Goal: Information Seeking & Learning: Learn about a topic

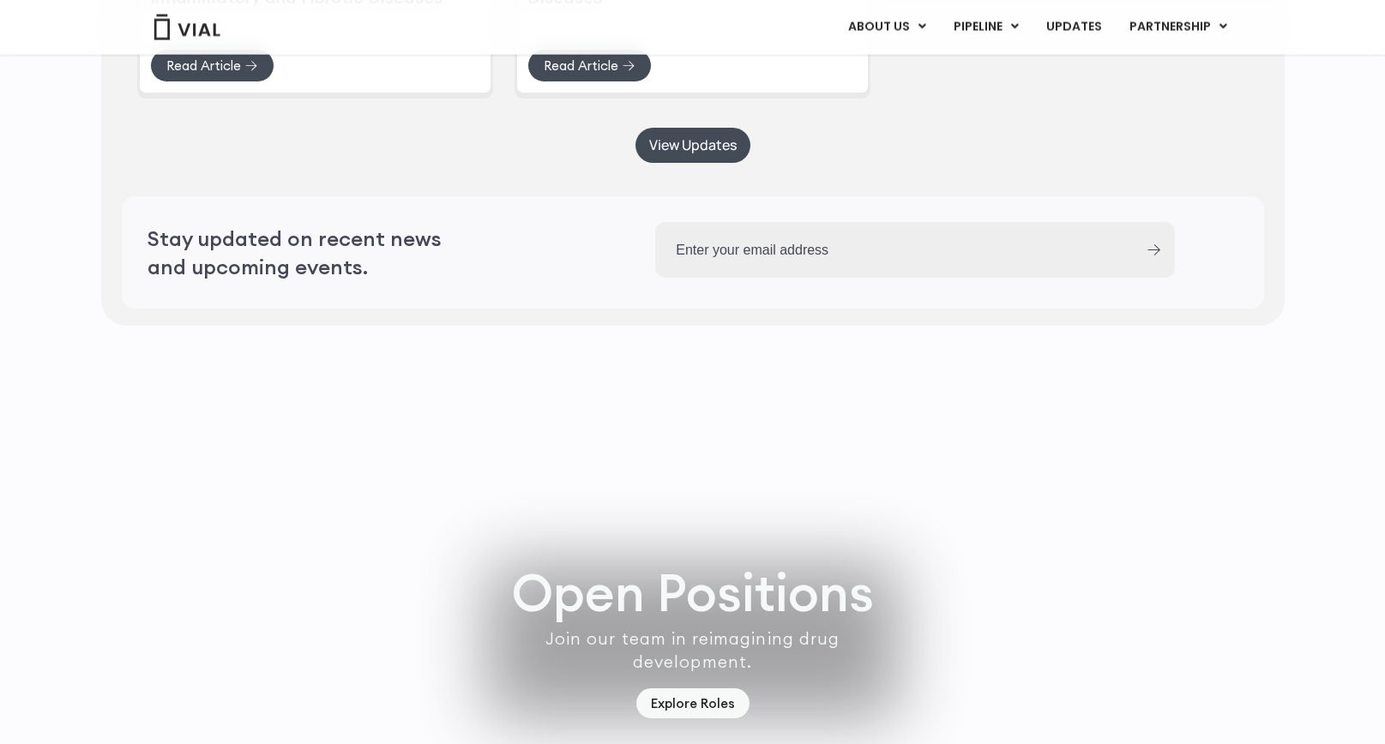
scroll to position [4900, 0]
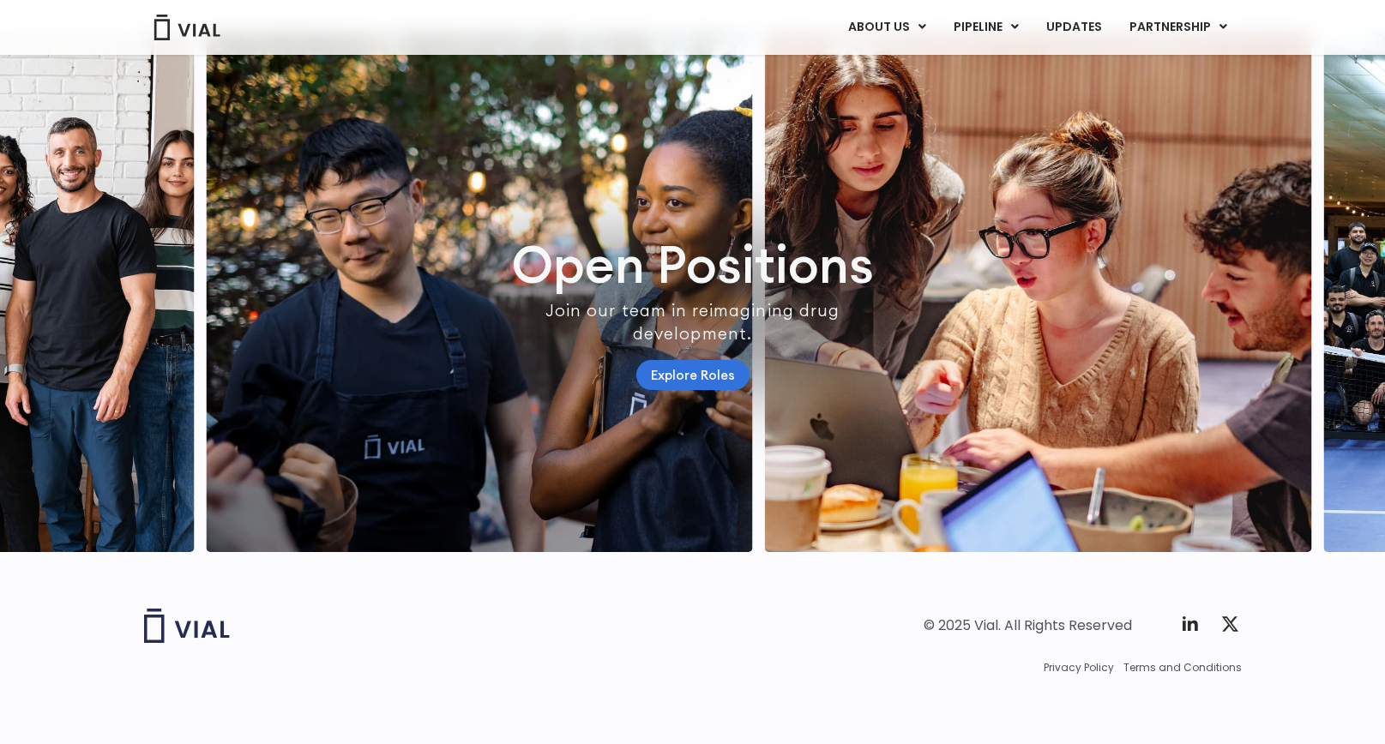
click at [721, 368] on link "Explore Roles" at bounding box center [692, 375] width 113 height 30
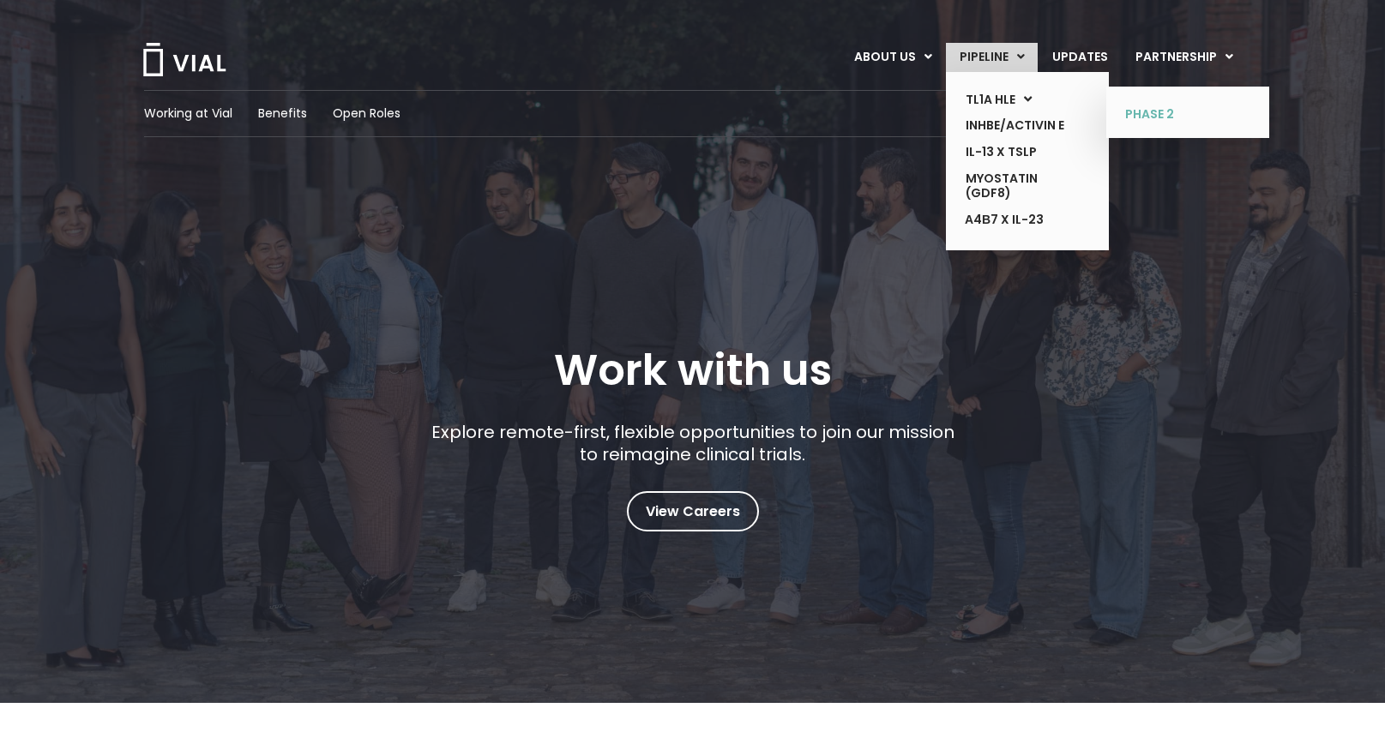
click at [1139, 119] on link "PHASE 2" at bounding box center [1174, 114] width 125 height 27
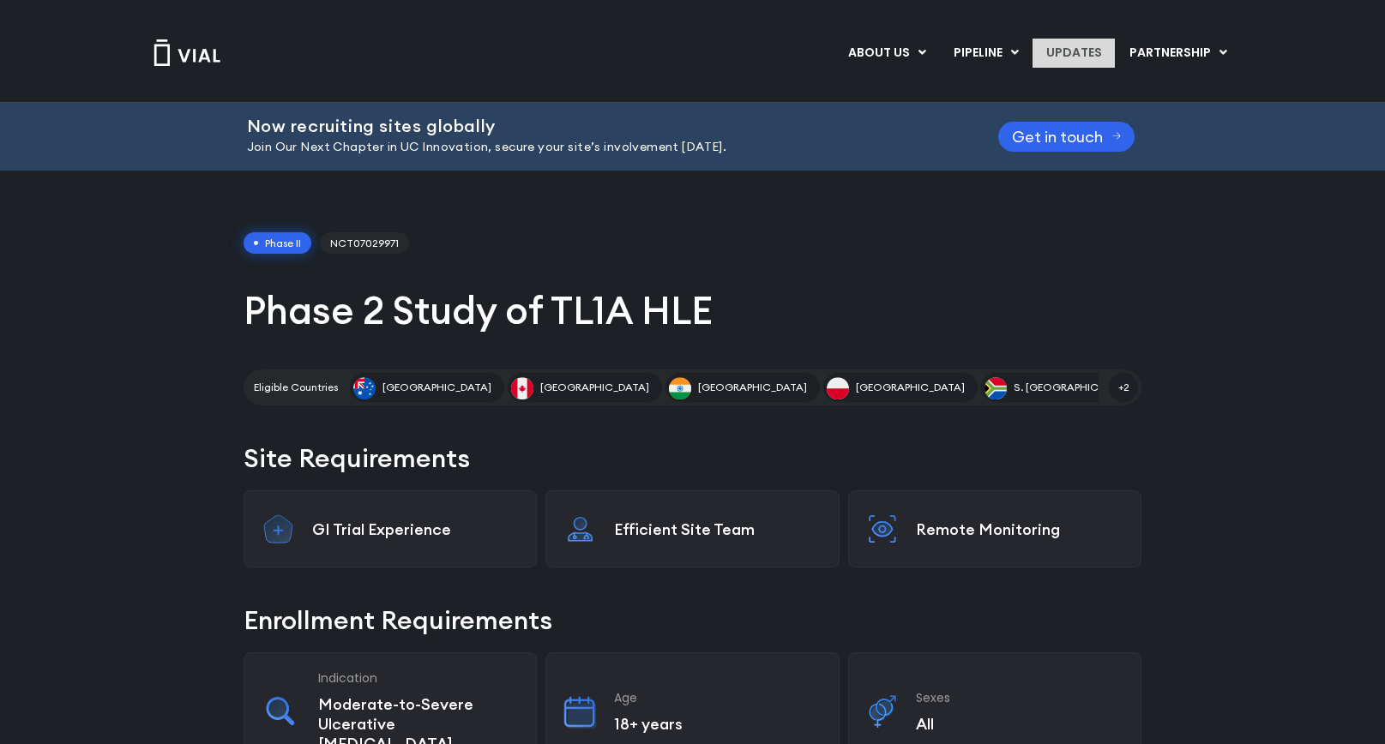
click at [1062, 60] on link "UPDATES" at bounding box center [1073, 53] width 82 height 29
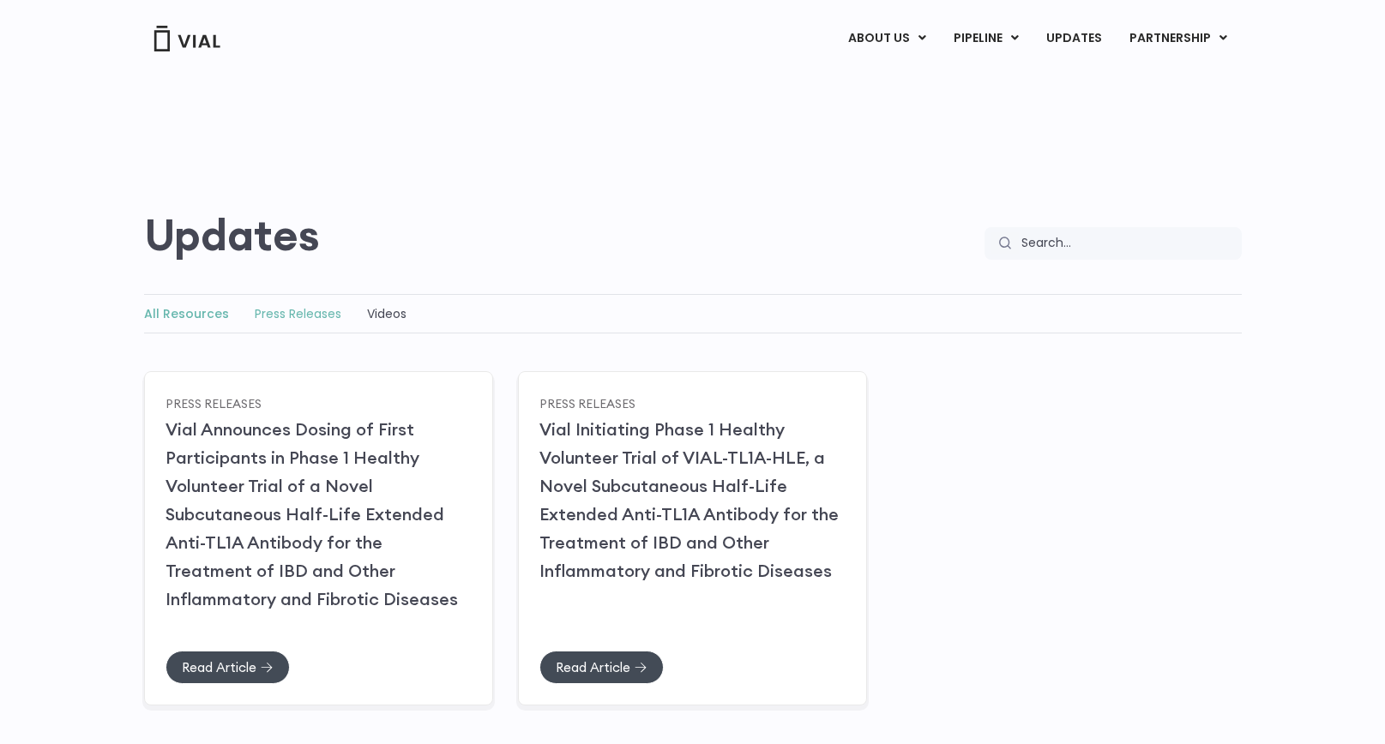
click at [304, 315] on link "Press Releases" at bounding box center [298, 313] width 87 height 17
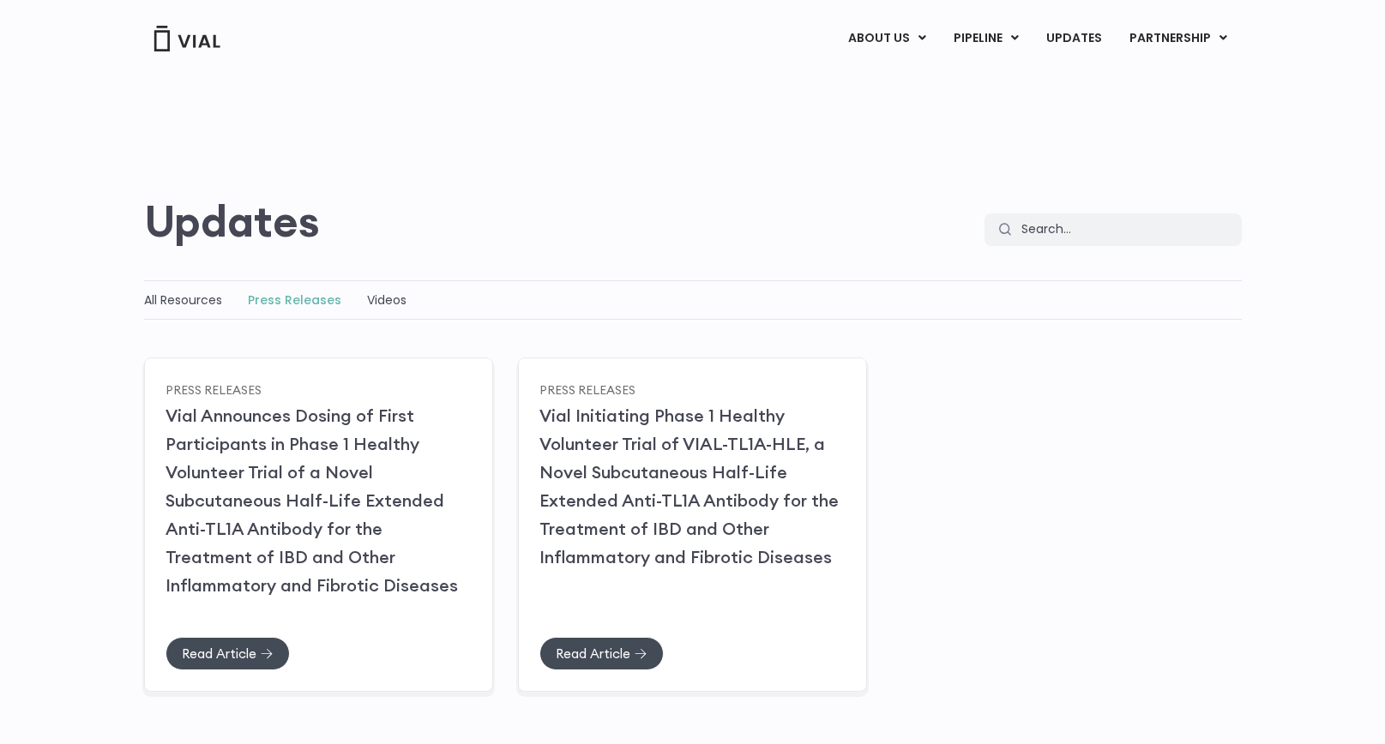
click at [193, 45] on img at bounding box center [187, 39] width 69 height 26
